Goal: Go to known website: Access a specific website the user already knows

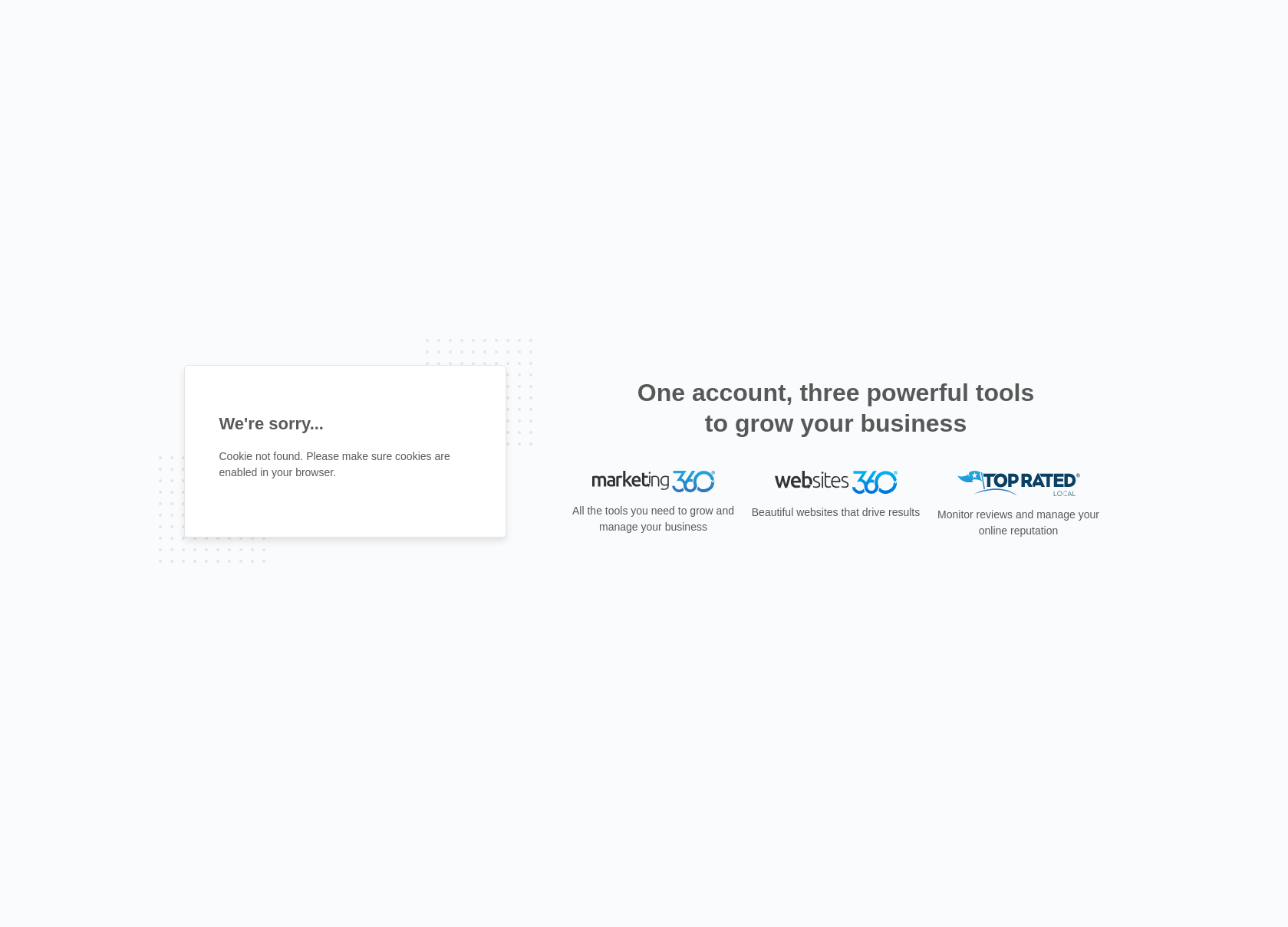
drag, startPoint x: 670, startPoint y: 503, endPoint x: 674, endPoint y: 492, distance: 11.7
click at [670, 501] on div "All the tools you need to grow and manage your business" at bounding box center [653, 510] width 172 height 79
click at [681, 485] on img at bounding box center [653, 481] width 123 height 22
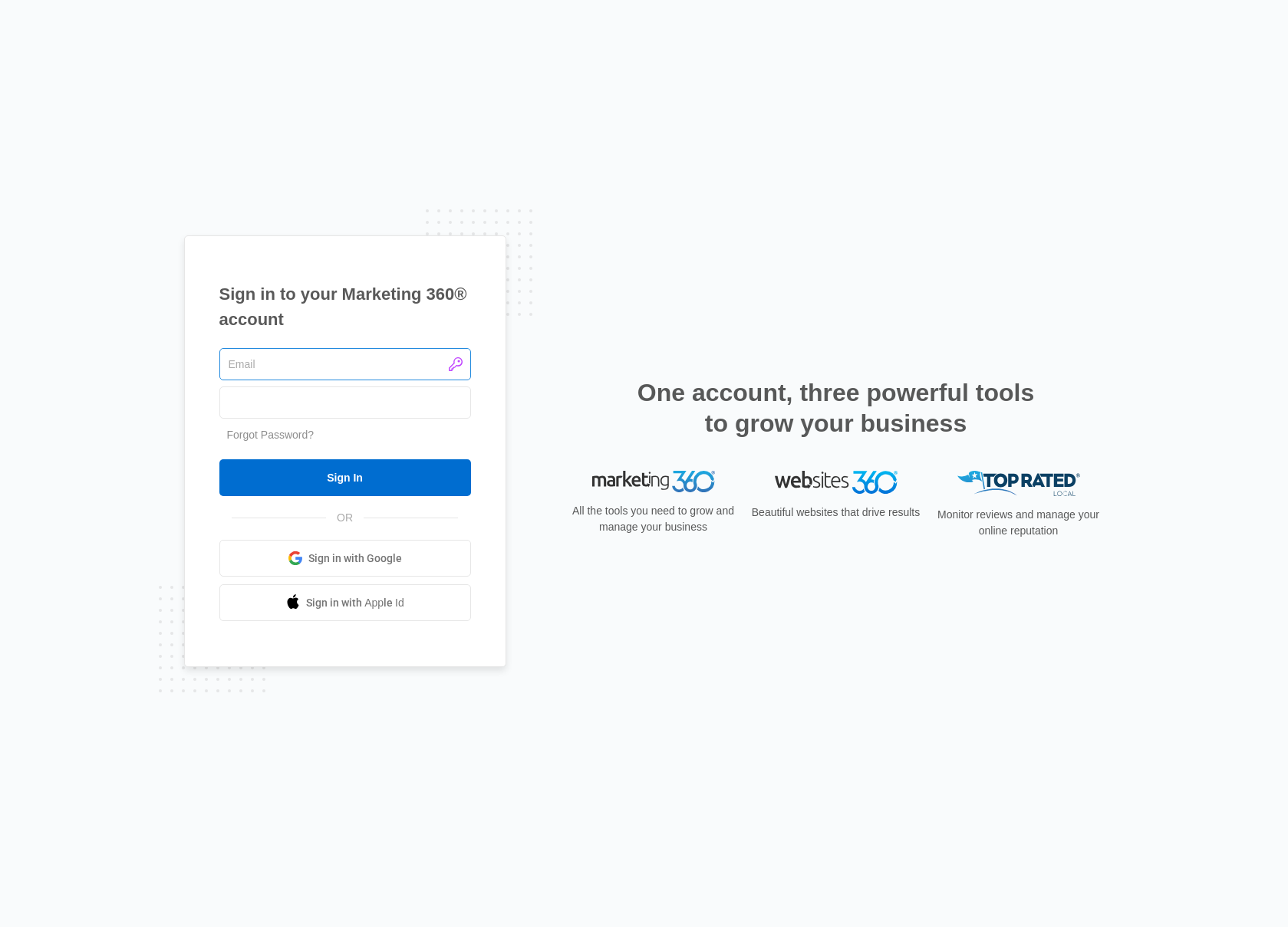
click at [379, 370] on input "text" at bounding box center [345, 364] width 252 height 32
click at [462, 366] on input "text" at bounding box center [345, 364] width 252 height 32
type input "jennifer@jetmarketing.net"
click at [270, 467] on input "Sign In" at bounding box center [345, 478] width 252 height 37
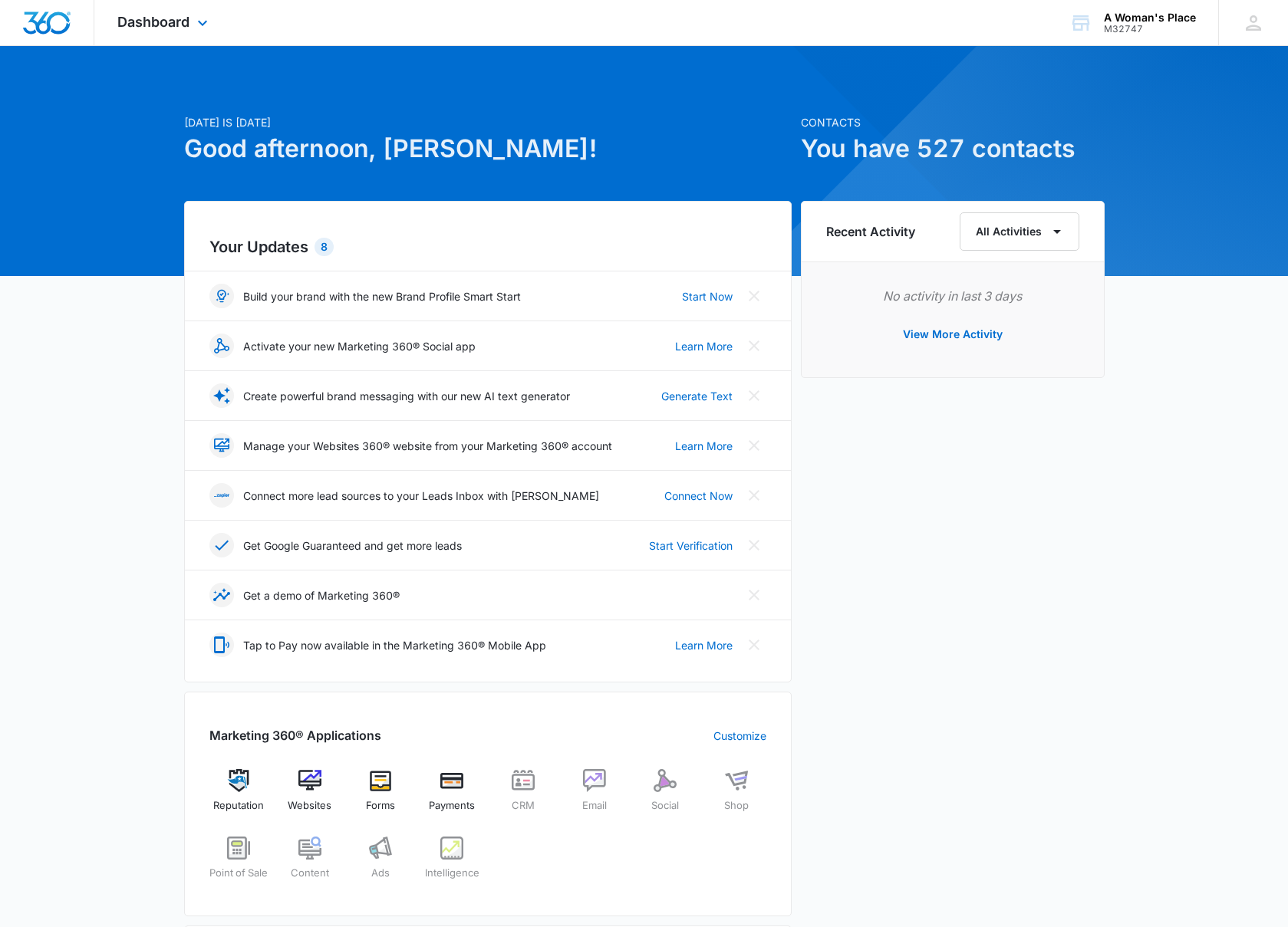
click at [184, 38] on div "Dashboard Apps Reputation Websites Forms CRM Email Social Shop Payments POS Con…" at bounding box center [164, 22] width 141 height 45
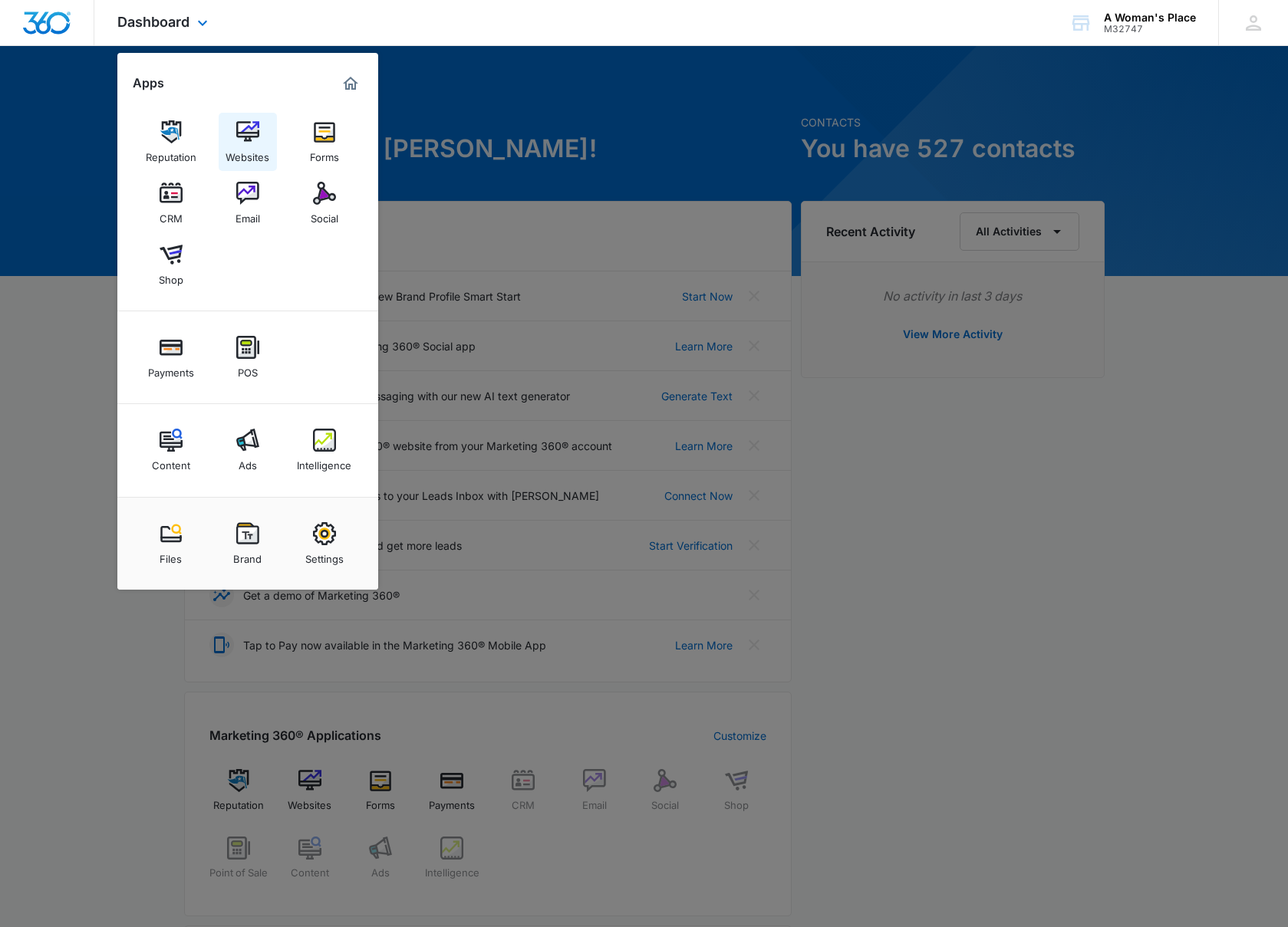
click at [234, 144] on div "Websites" at bounding box center [247, 153] width 44 height 20
